Goal: Download file/media

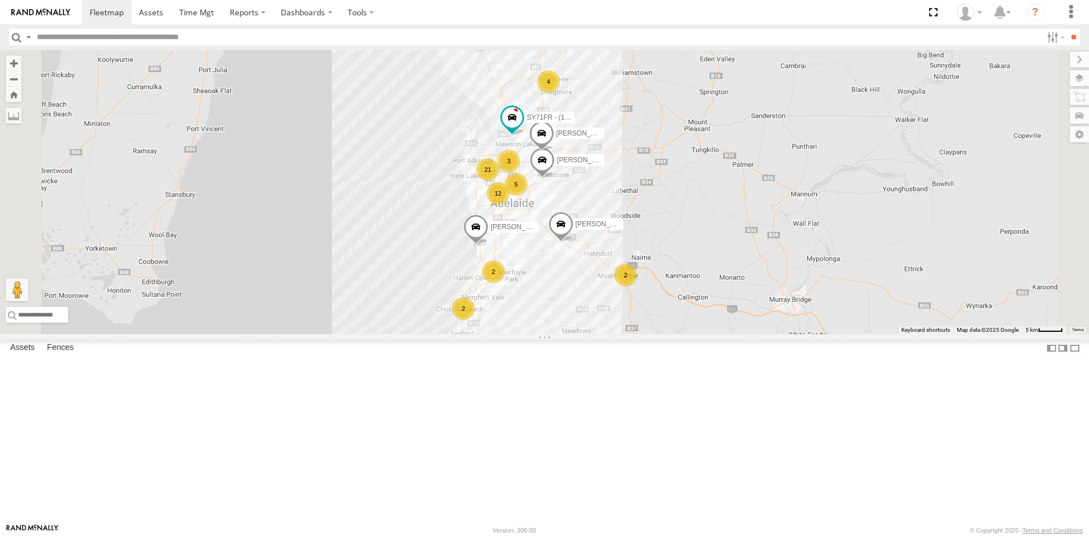
click at [0, 0] on link at bounding box center [0, 0] width 0 height 0
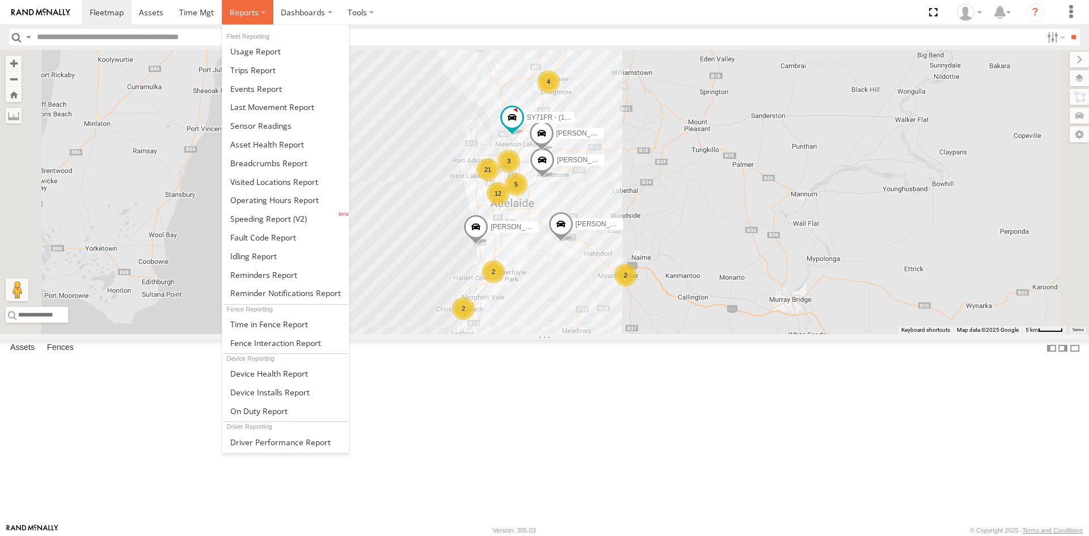
click at [230, 7] on span at bounding box center [244, 12] width 29 height 11
click at [285, 124] on span at bounding box center [260, 125] width 61 height 11
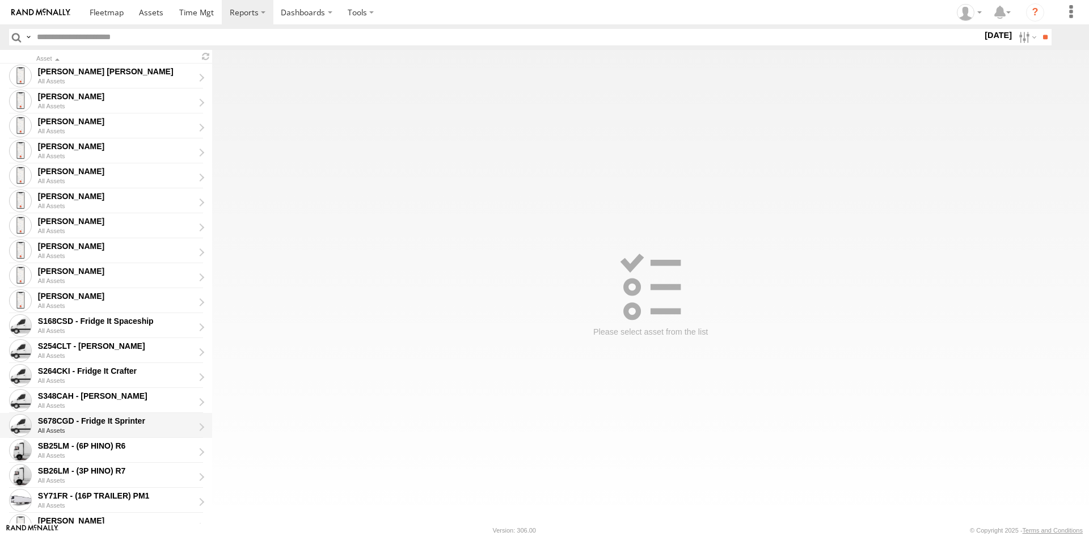
click at [127, 423] on div "S678CGD - Fridge It Sprinter" at bounding box center [116, 421] width 156 height 10
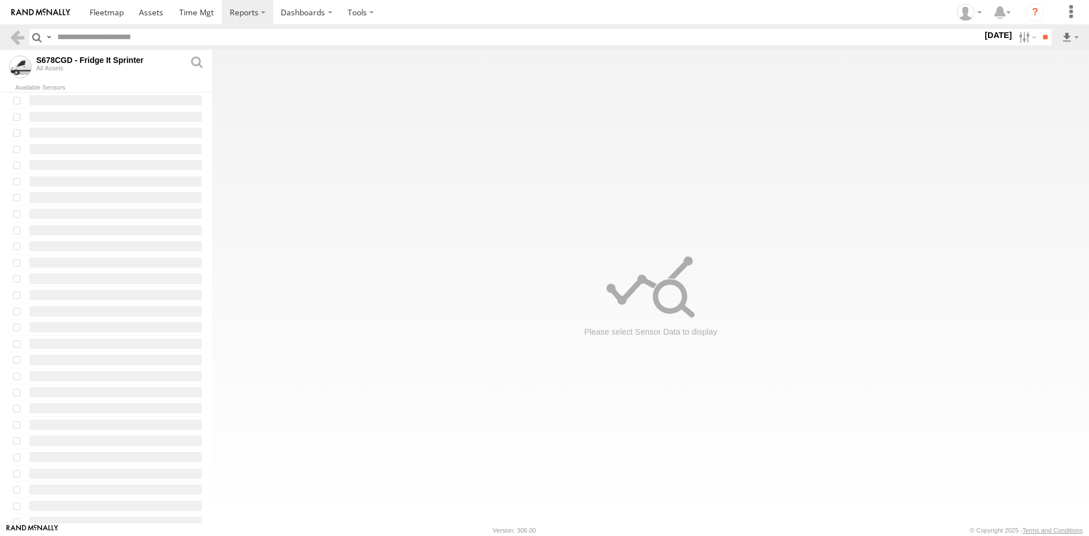
type input "**********"
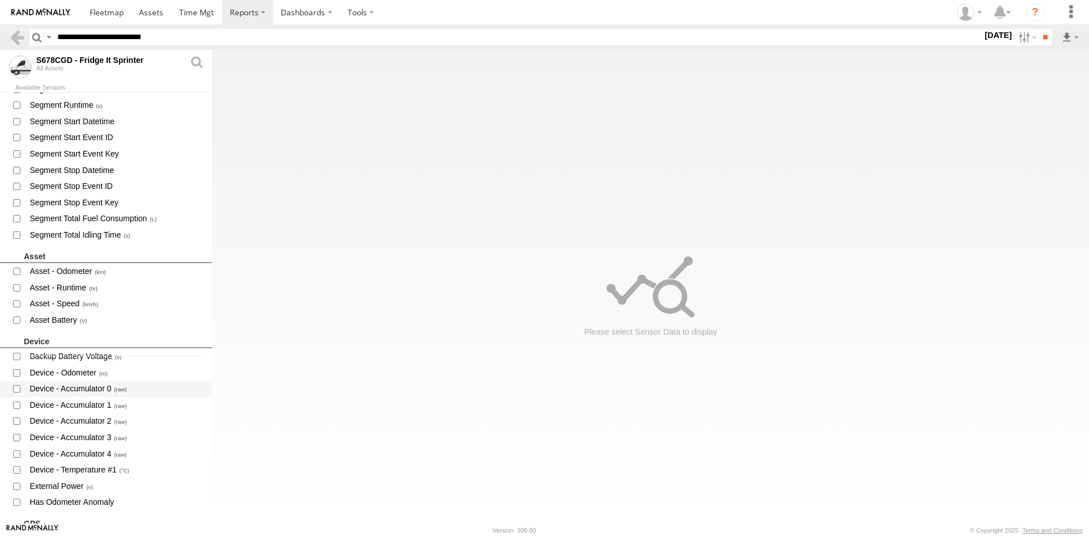
scroll to position [170, 0]
click at [106, 465] on span "Device - Temperature #1" at bounding box center [115, 467] width 175 height 14
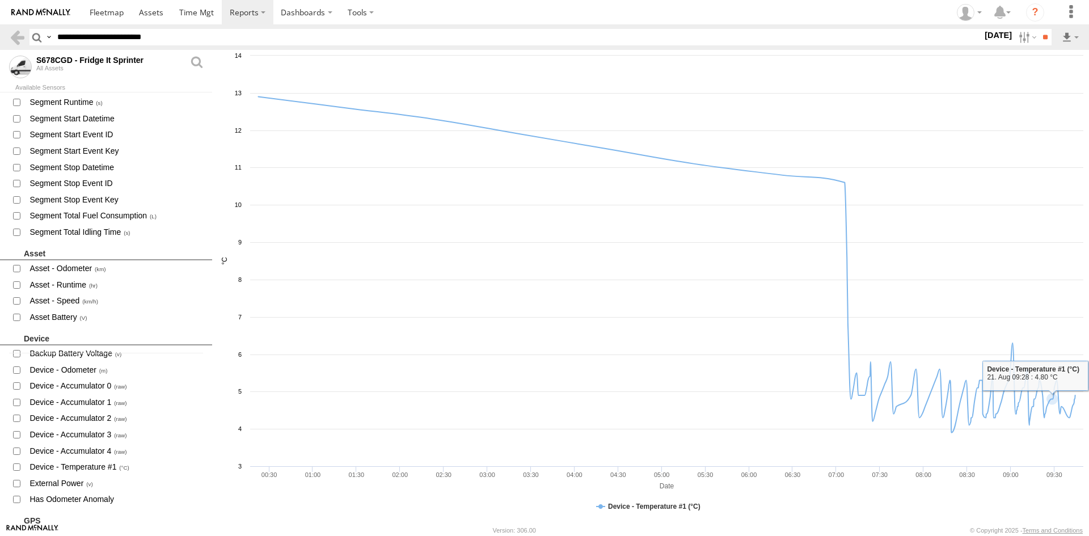
click at [996, 41] on label "[DATE]" at bounding box center [999, 35] width 32 height 12
click at [0, 0] on label at bounding box center [0, 0] width 0 height 0
drag, startPoint x: 1035, startPoint y: 39, endPoint x: 1077, endPoint y: 44, distance: 42.3
click at [1039, 39] on input "**" at bounding box center [1045, 37] width 13 height 16
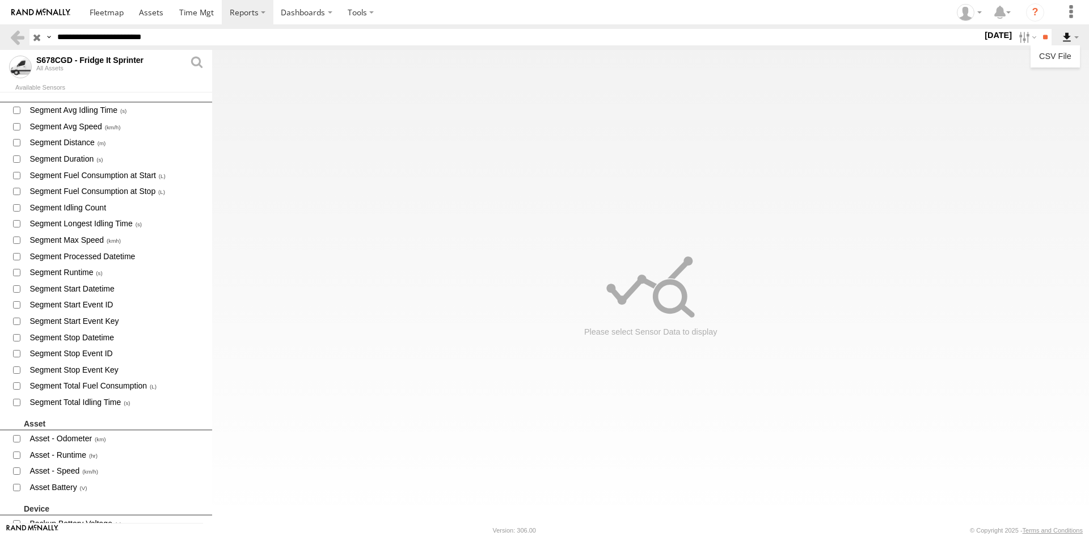
click at [1074, 42] on label at bounding box center [1070, 37] width 19 height 16
click at [1067, 60] on link "CSV File" at bounding box center [1055, 56] width 40 height 17
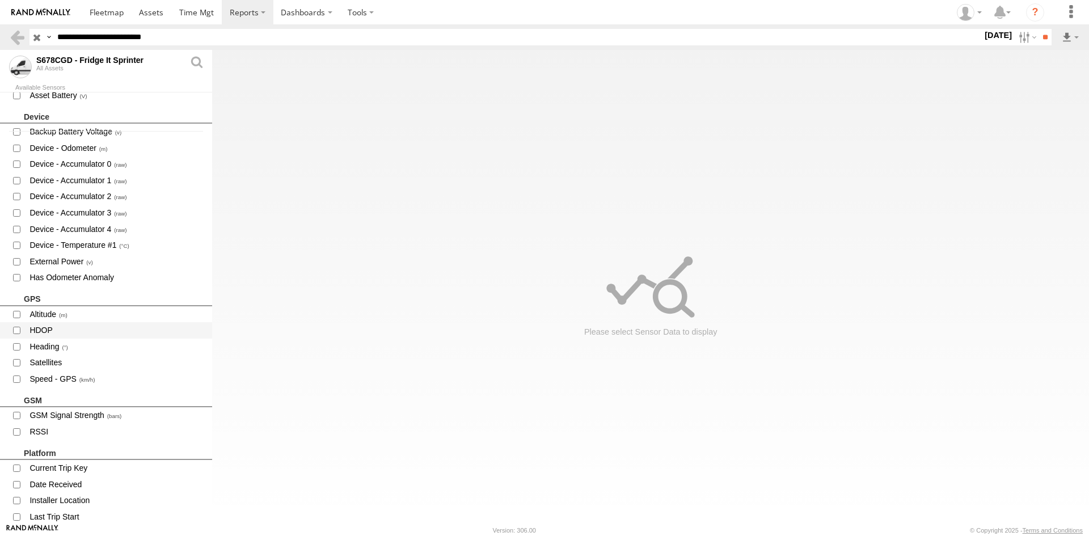
scroll to position [397, 0]
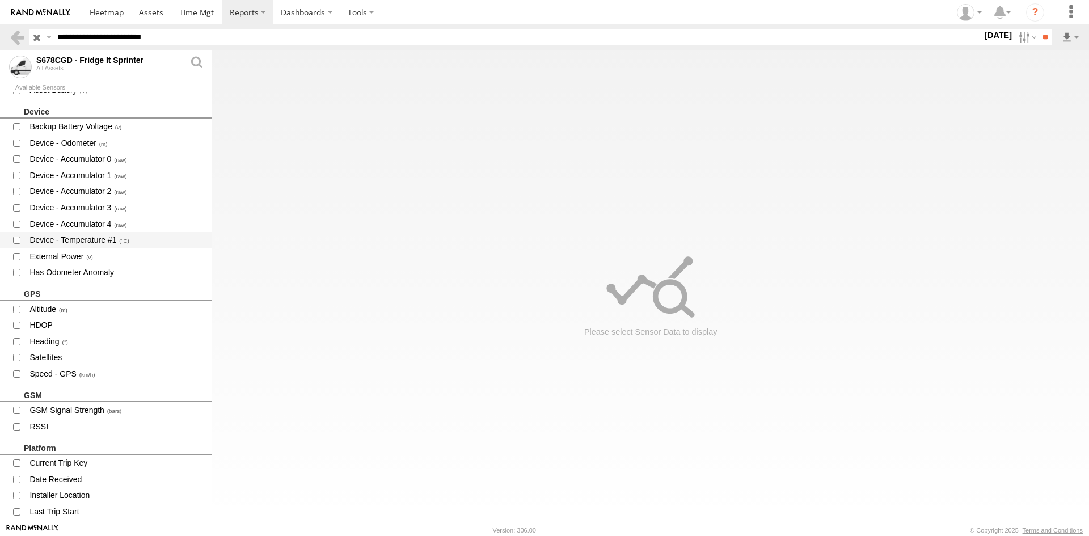
click at [107, 237] on span "Device - Temperature #1" at bounding box center [115, 240] width 175 height 14
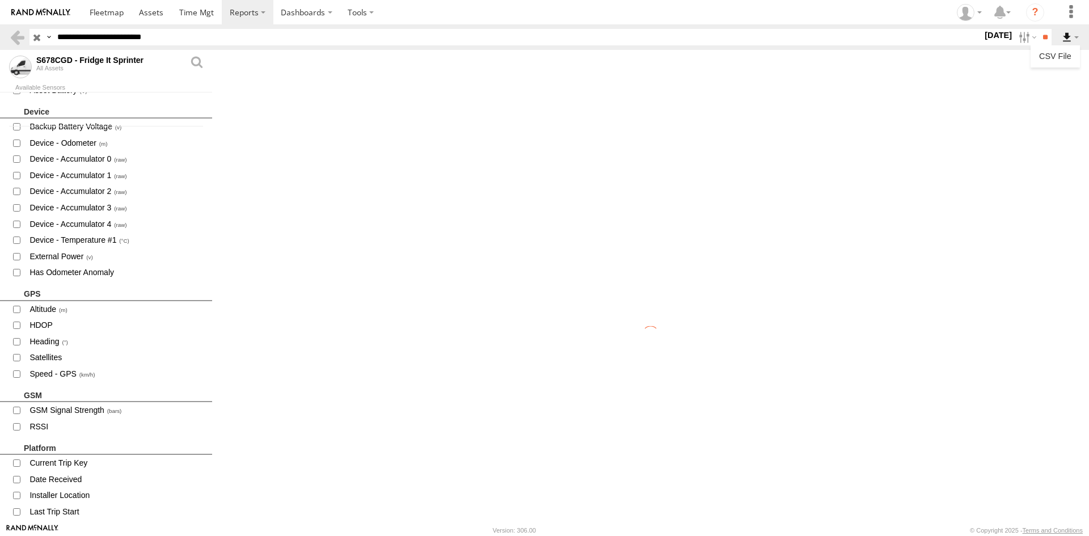
click at [1067, 37] on label at bounding box center [1070, 37] width 19 height 16
click at [1068, 45] on li "CSV File" at bounding box center [1055, 56] width 49 height 22
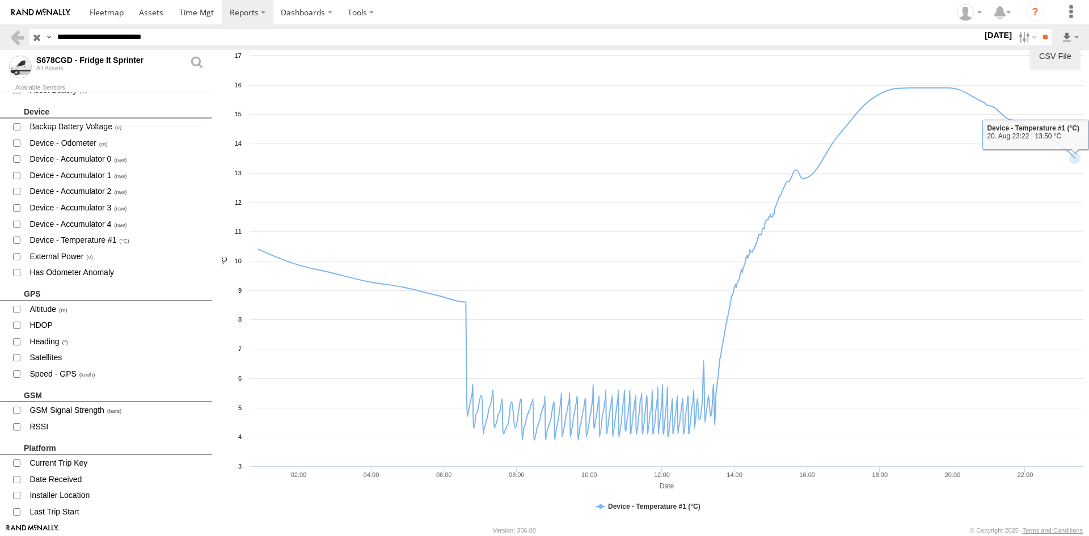
click at [1062, 54] on link "CSV File" at bounding box center [1055, 56] width 40 height 17
